Goal: Information Seeking & Learning: Learn about a topic

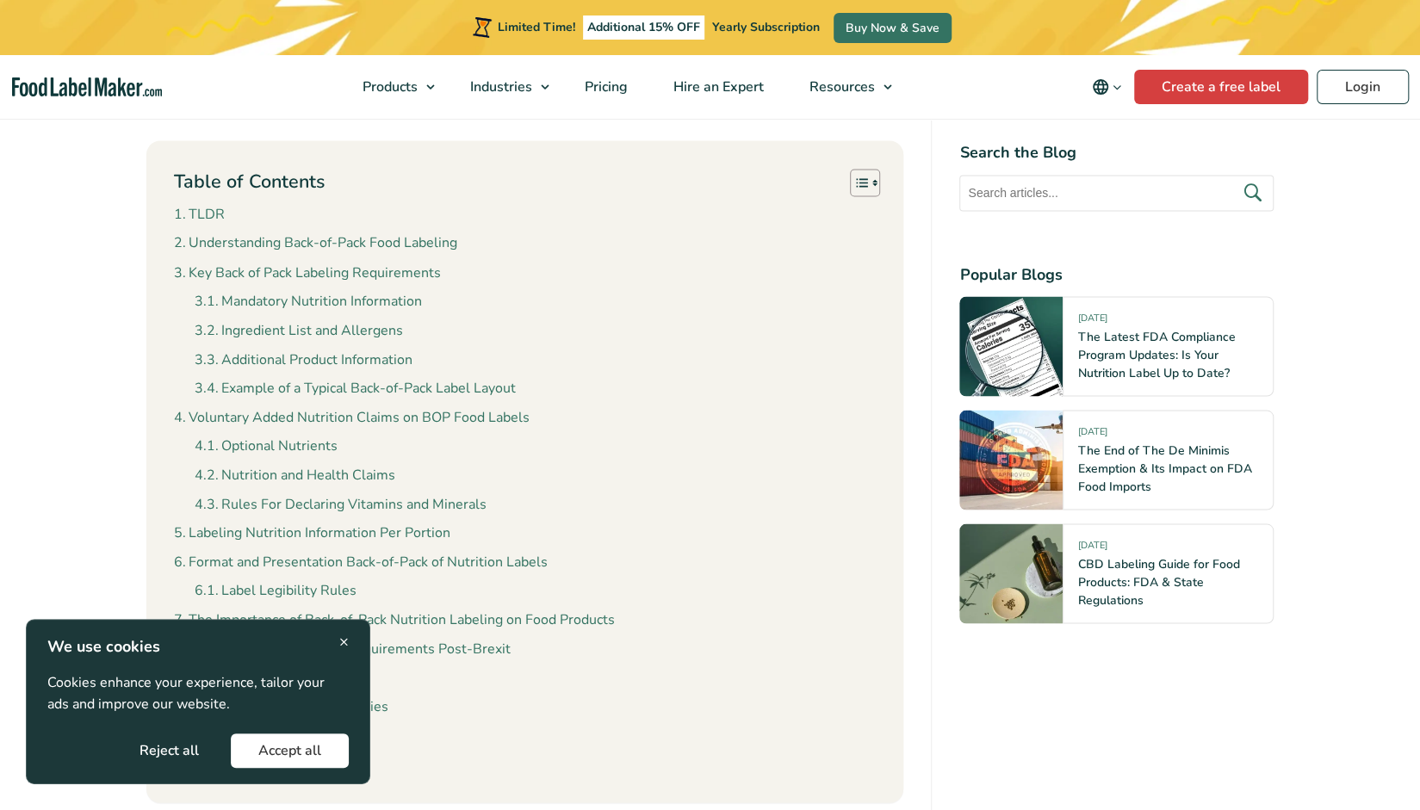
scroll to position [1895, 0]
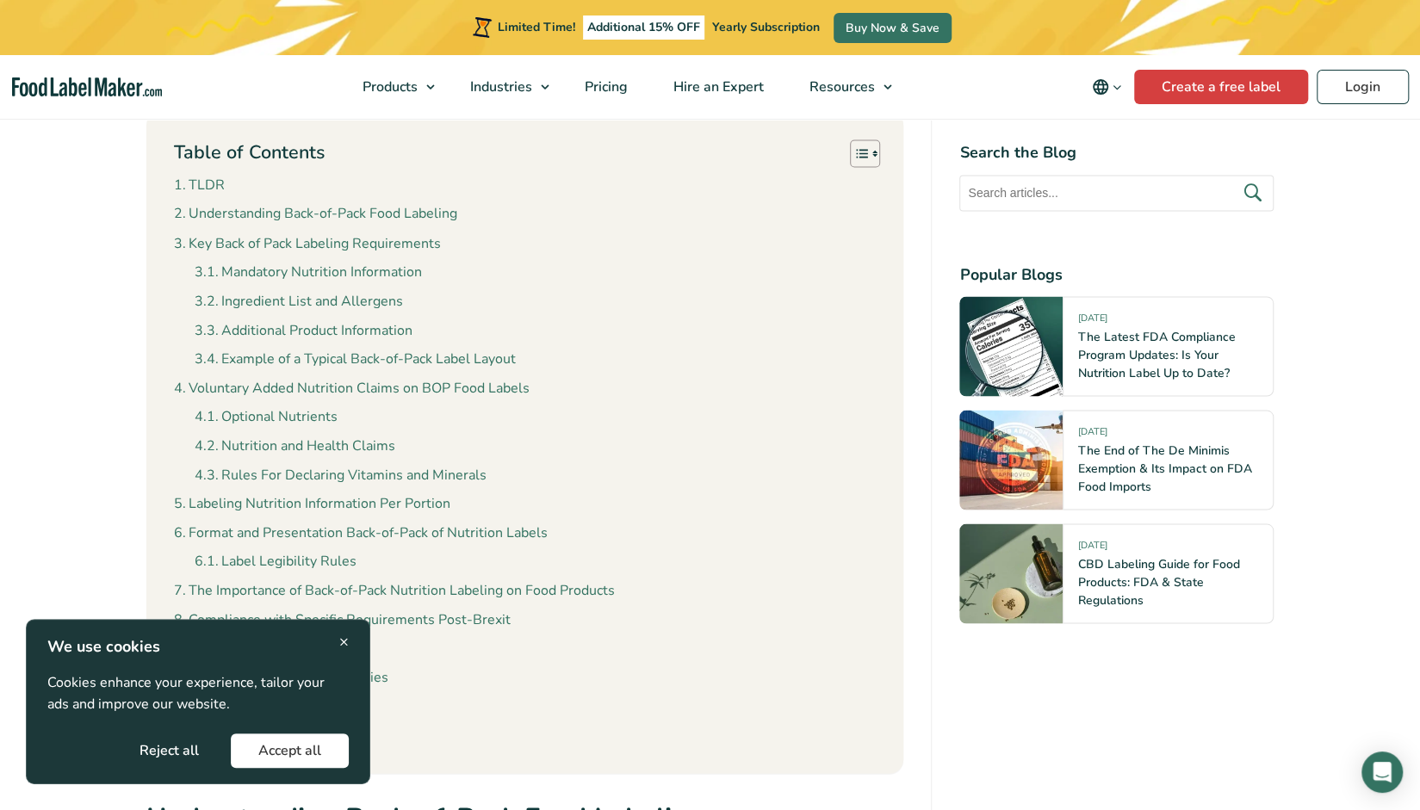
click at [348, 634] on span "×" at bounding box center [343, 641] width 9 height 23
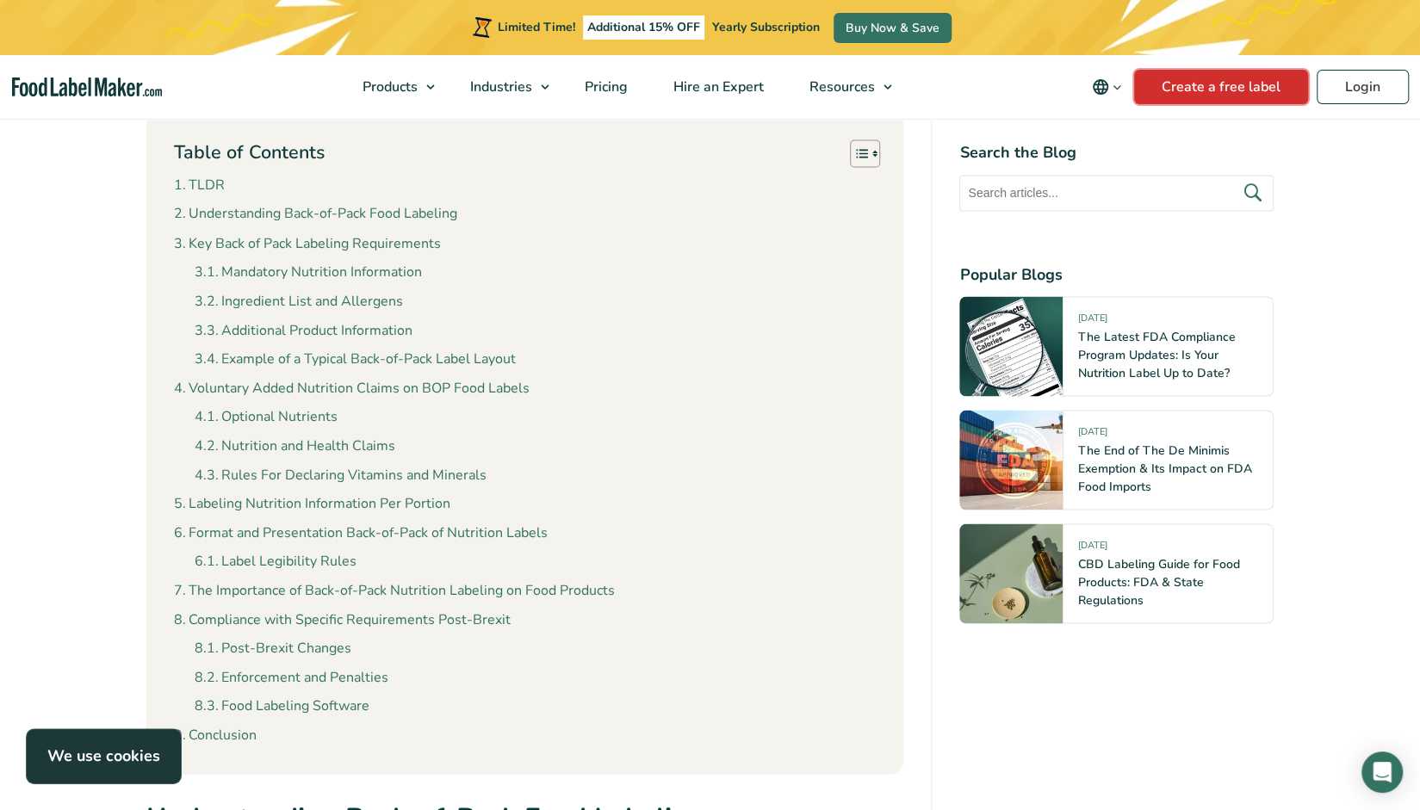
click at [1234, 86] on link "Create a free label" at bounding box center [1221, 87] width 174 height 34
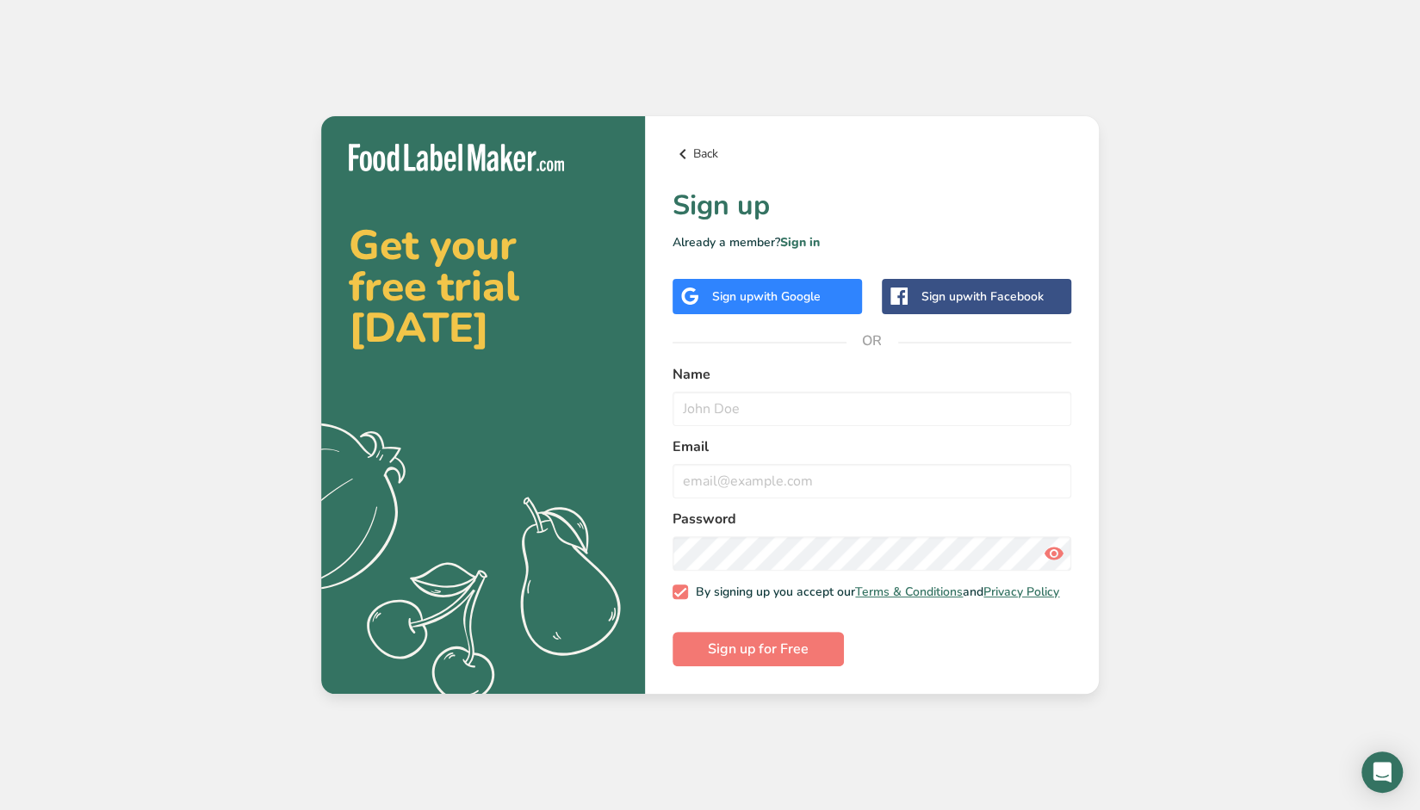
click at [694, 149] on link "Back" at bounding box center [872, 154] width 399 height 21
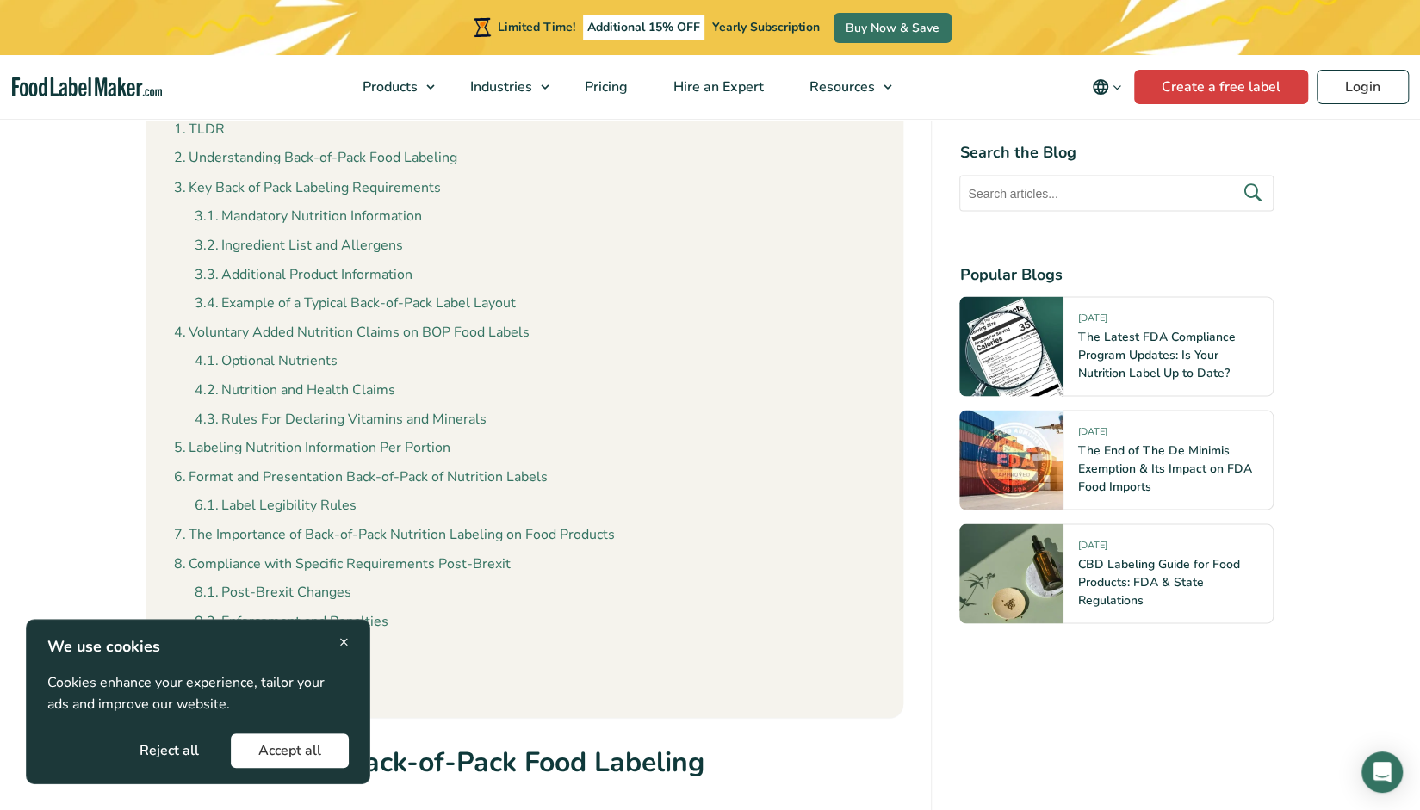
scroll to position [2052, 0]
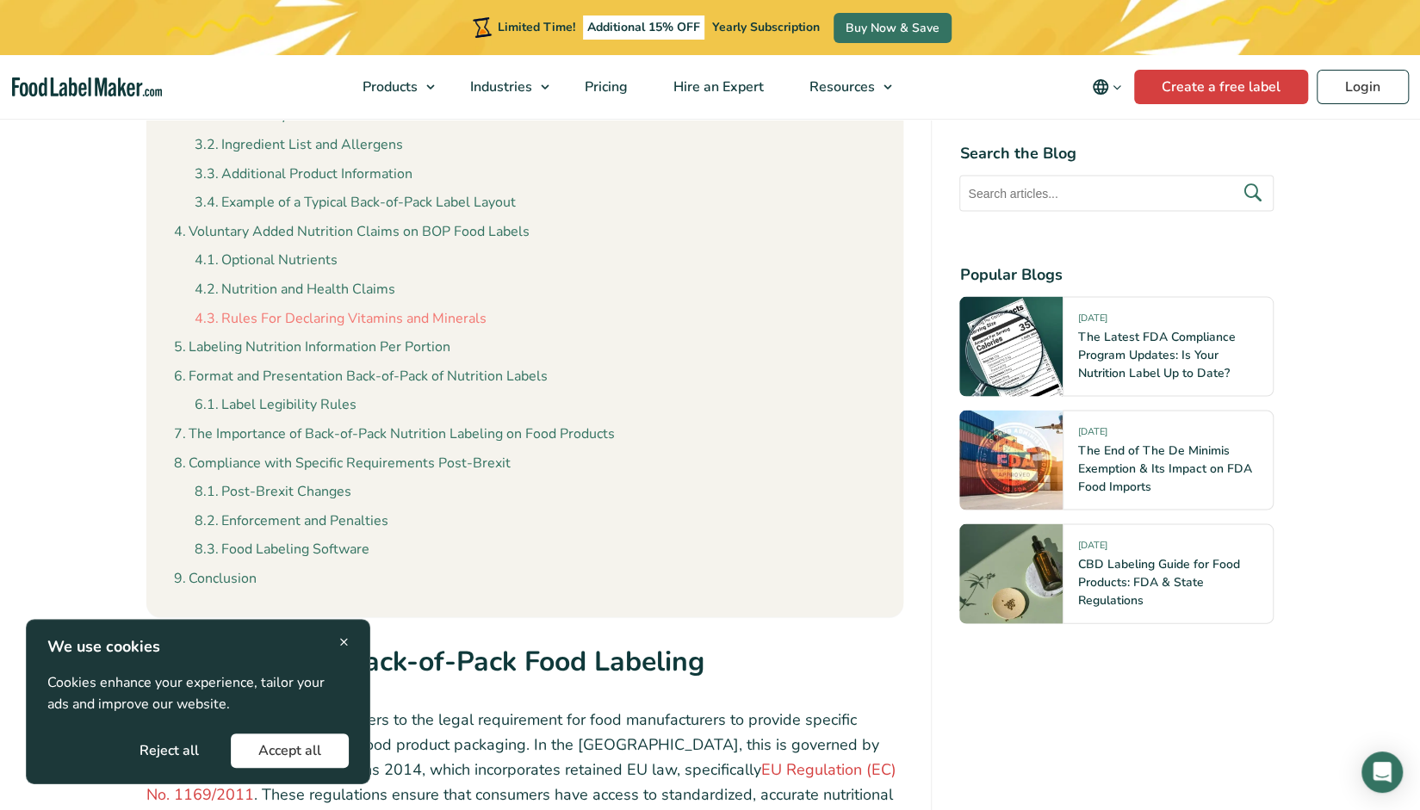
click at [317, 318] on link "Rules For Declaring Vitamins and Minerals" at bounding box center [341, 318] width 292 height 22
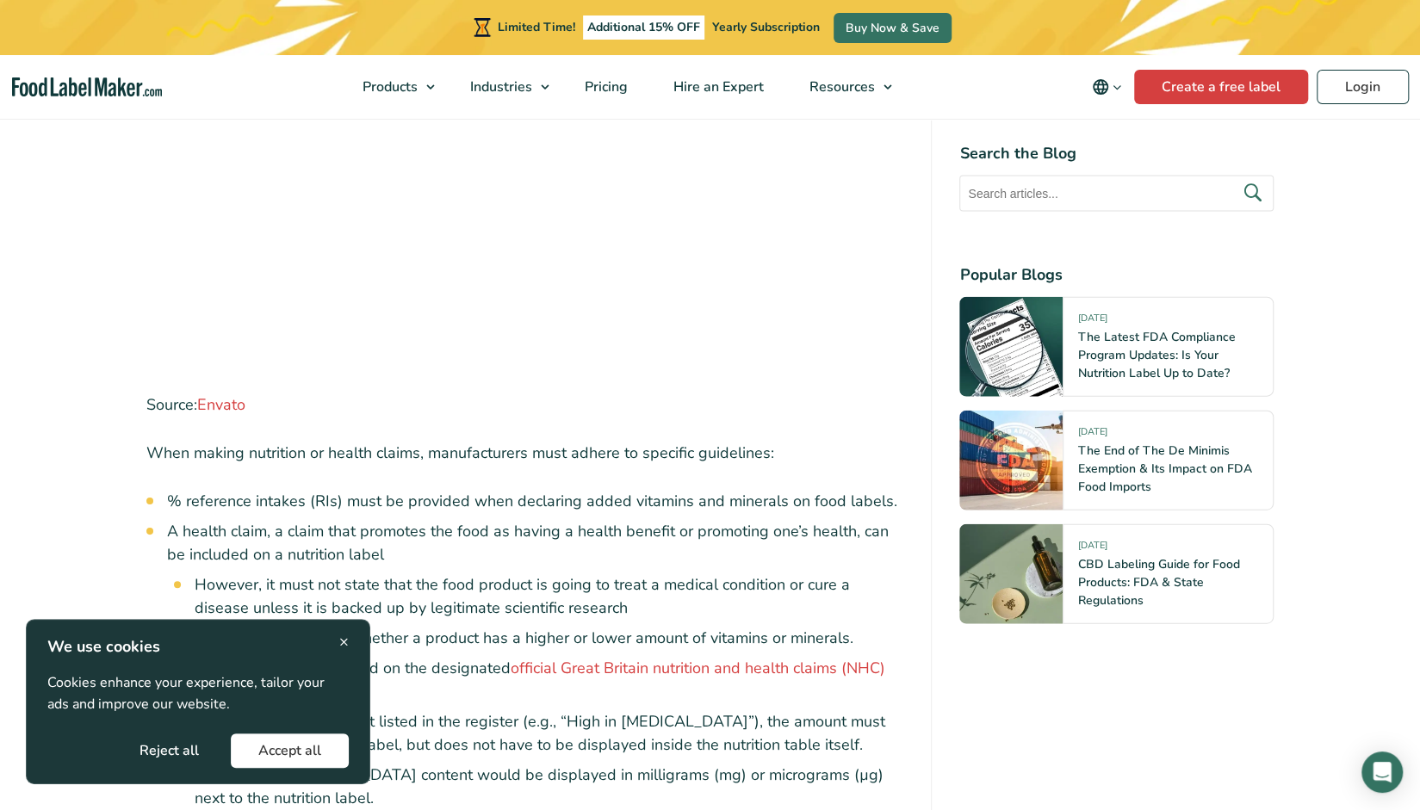
scroll to position [7436, 0]
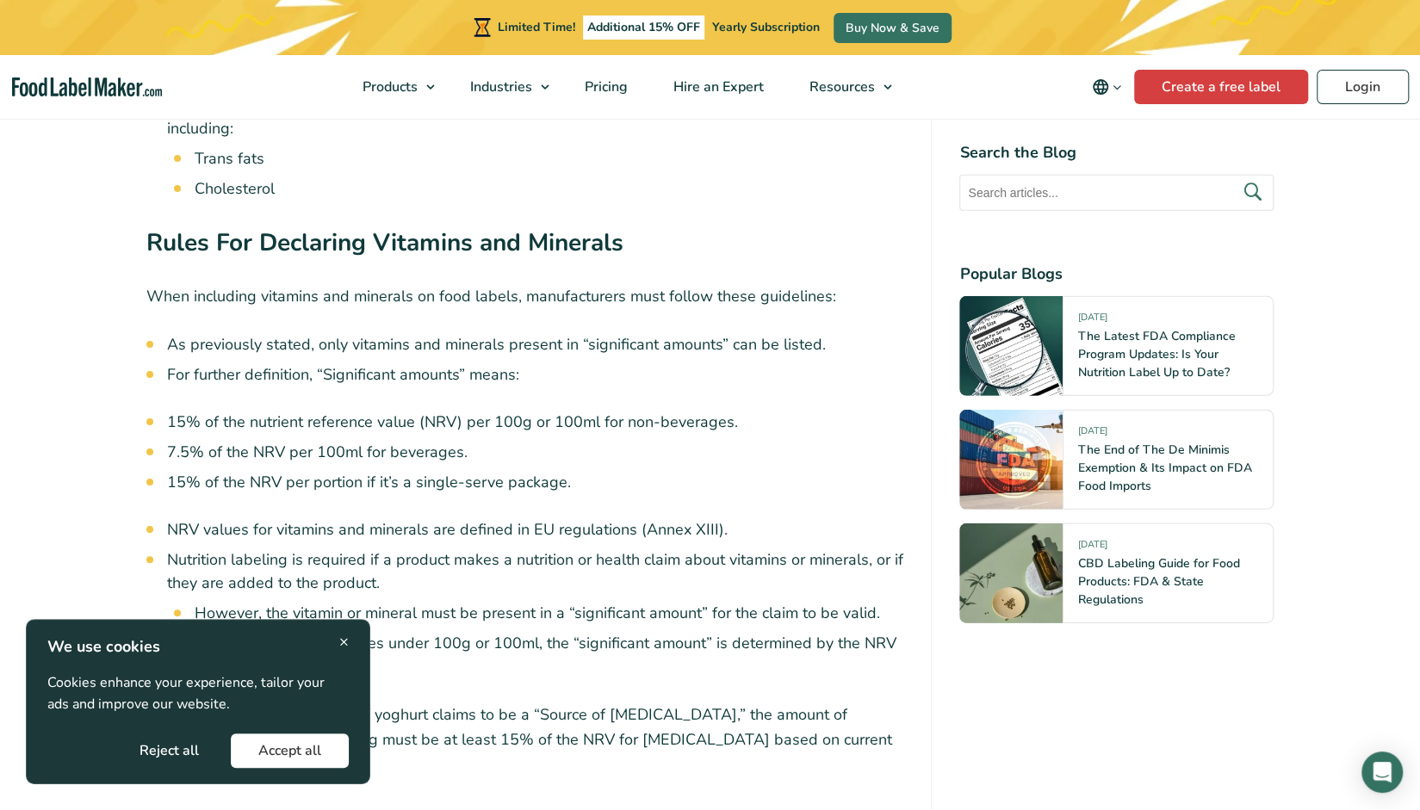
click at [339, 639] on span "×" at bounding box center [343, 641] width 9 height 23
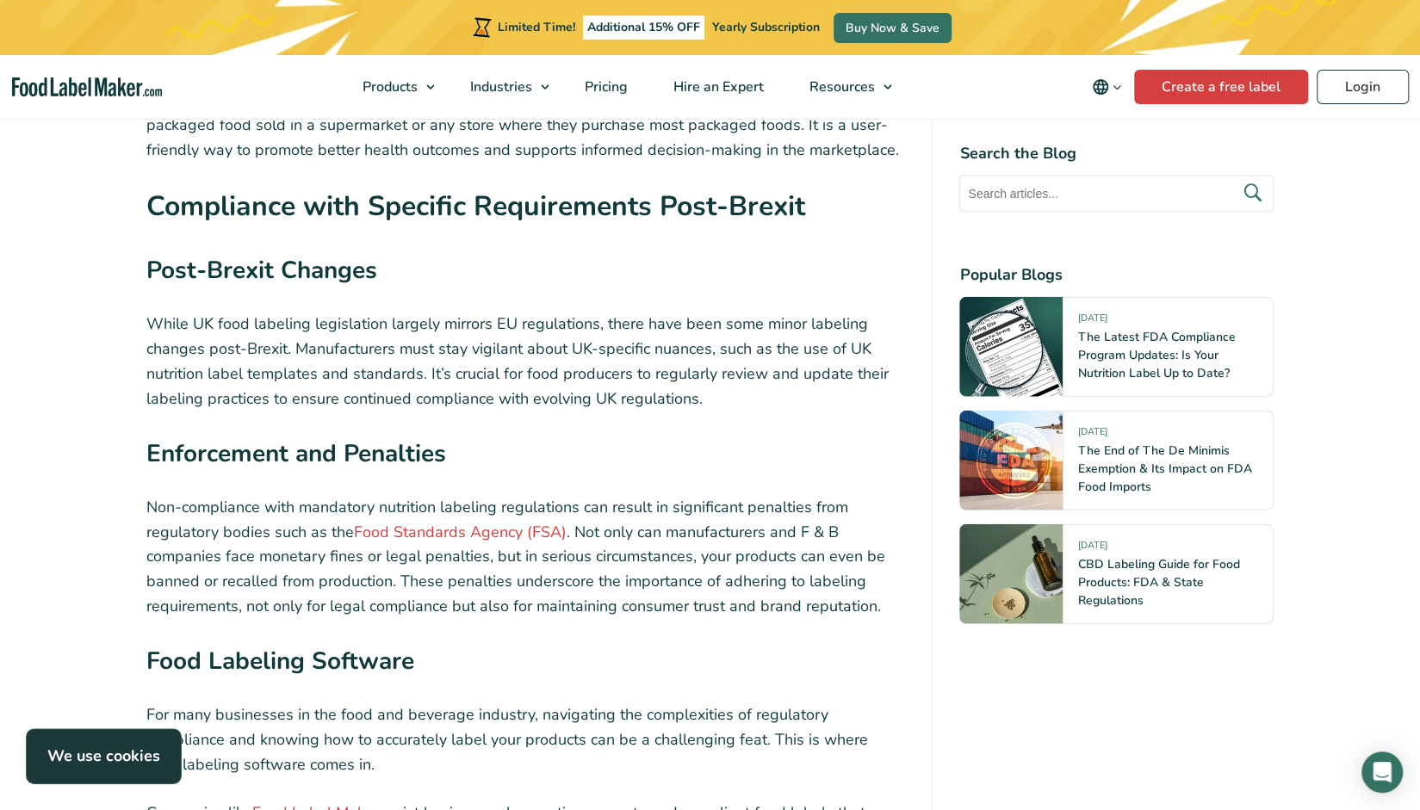
scroll to position [11019, 0]
